Goal: Navigation & Orientation: Find specific page/section

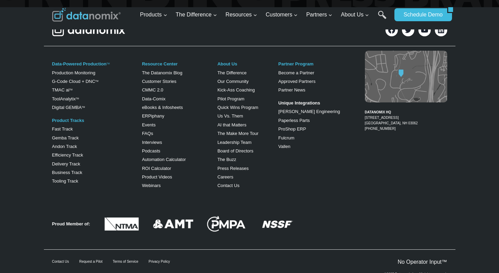
scroll to position [2788, 0]
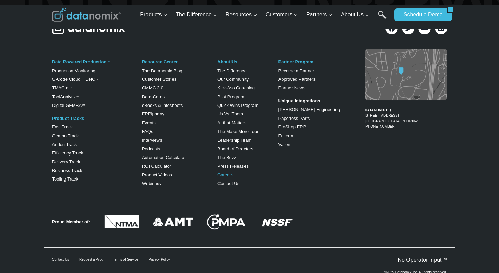
click at [229, 172] on link "Careers" at bounding box center [225, 174] width 16 height 5
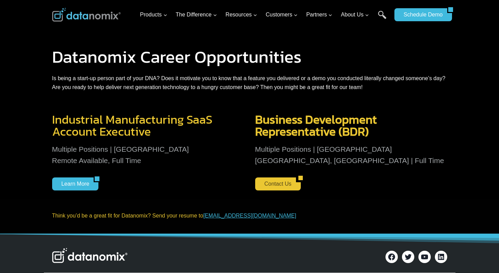
click at [287, 188] on link "Contact Us" at bounding box center [275, 184] width 41 height 13
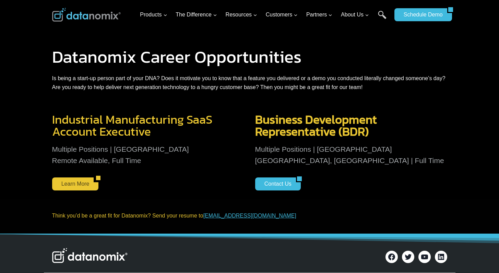
click at [88, 190] on link "Learn More" at bounding box center [73, 184] width 42 height 13
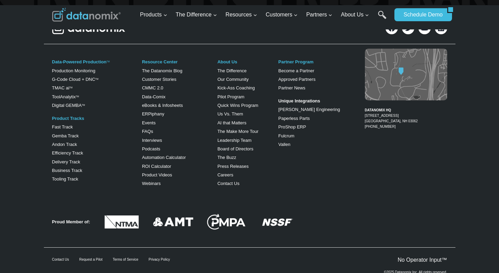
scroll to position [2788, 0]
